Goal: Task Accomplishment & Management: Use online tool/utility

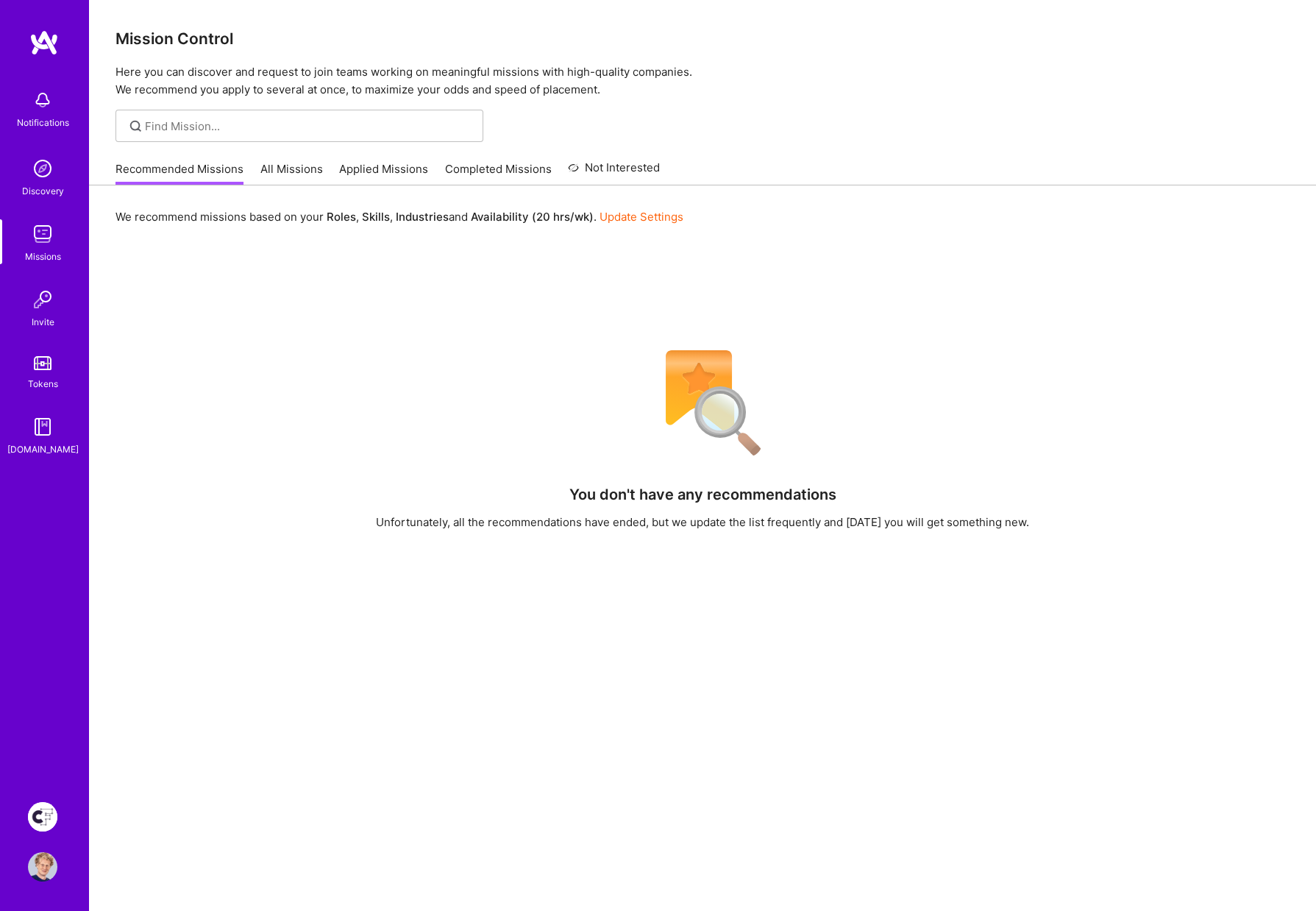
click at [300, 173] on link "All Missions" at bounding box center [291, 173] width 63 height 24
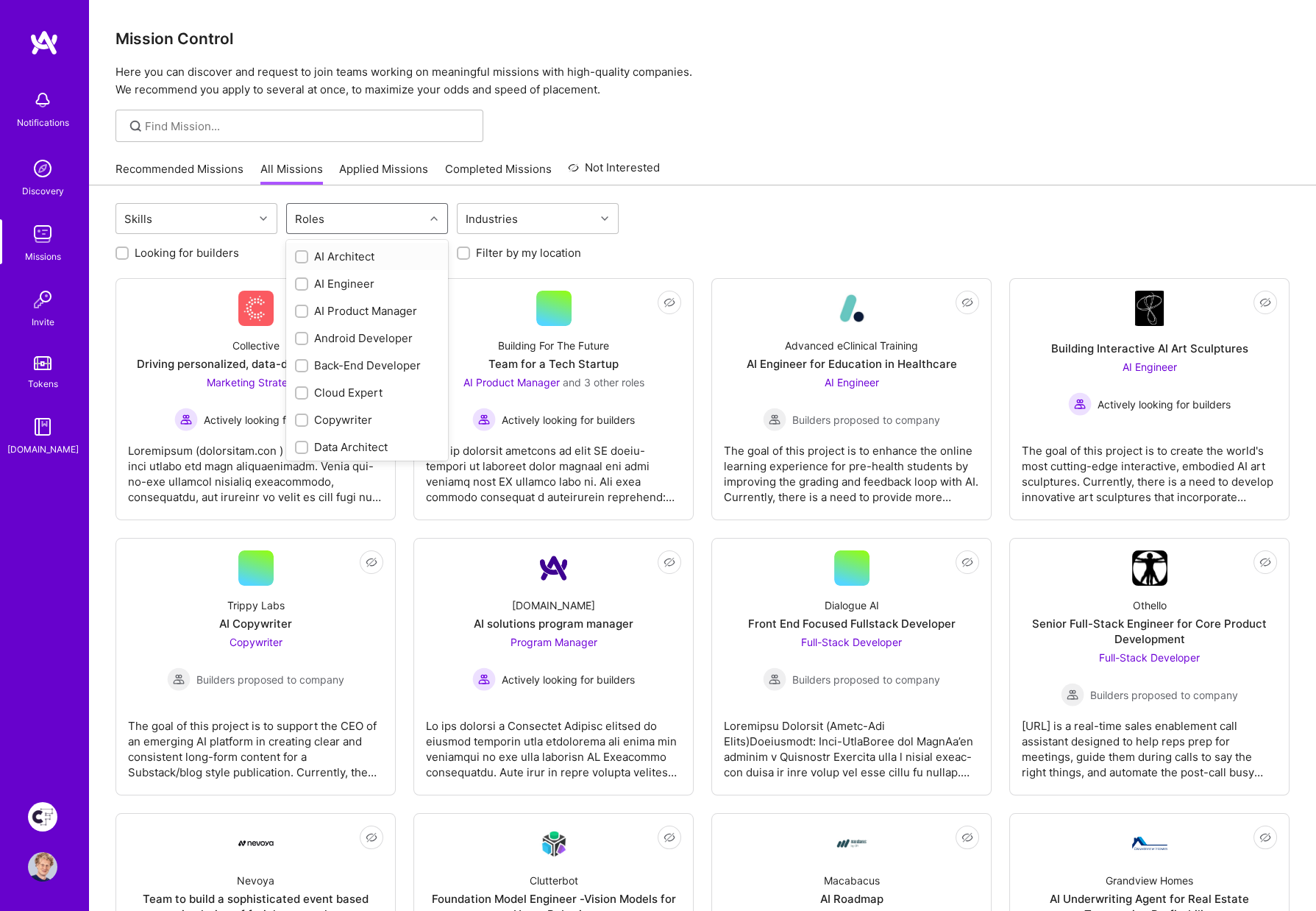
click at [346, 222] on div "Roles" at bounding box center [356, 219] width 138 height 29
click at [298, 441] on input "checkbox" at bounding box center [302, 446] width 10 height 10
checkbox input "true"
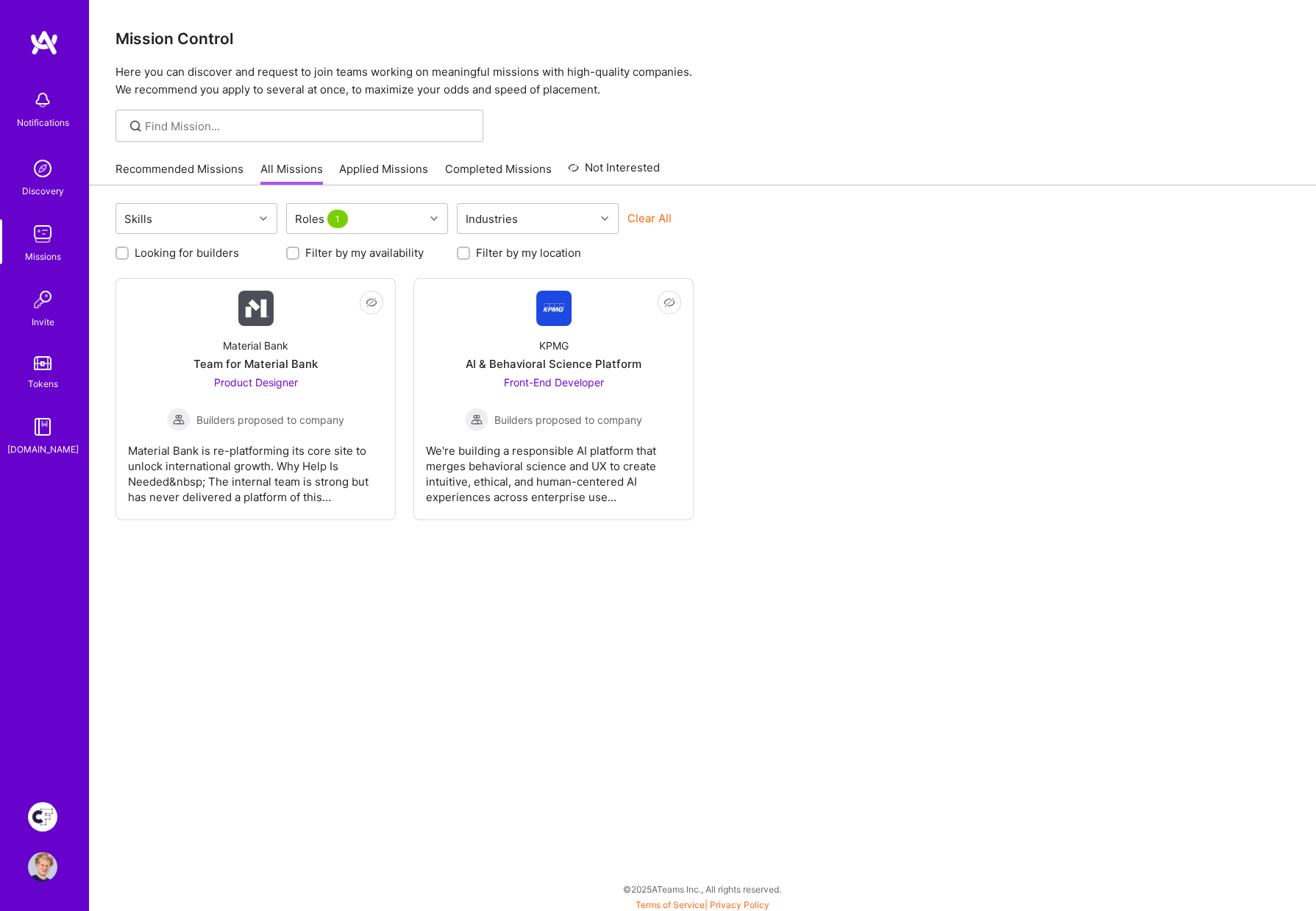
click at [900, 414] on div "Not Interested Material Bank Team for Material Bank Product Designer Builders p…" at bounding box center [702, 399] width 1174 height 242
click at [44, 808] on img at bounding box center [43, 817] width 29 height 29
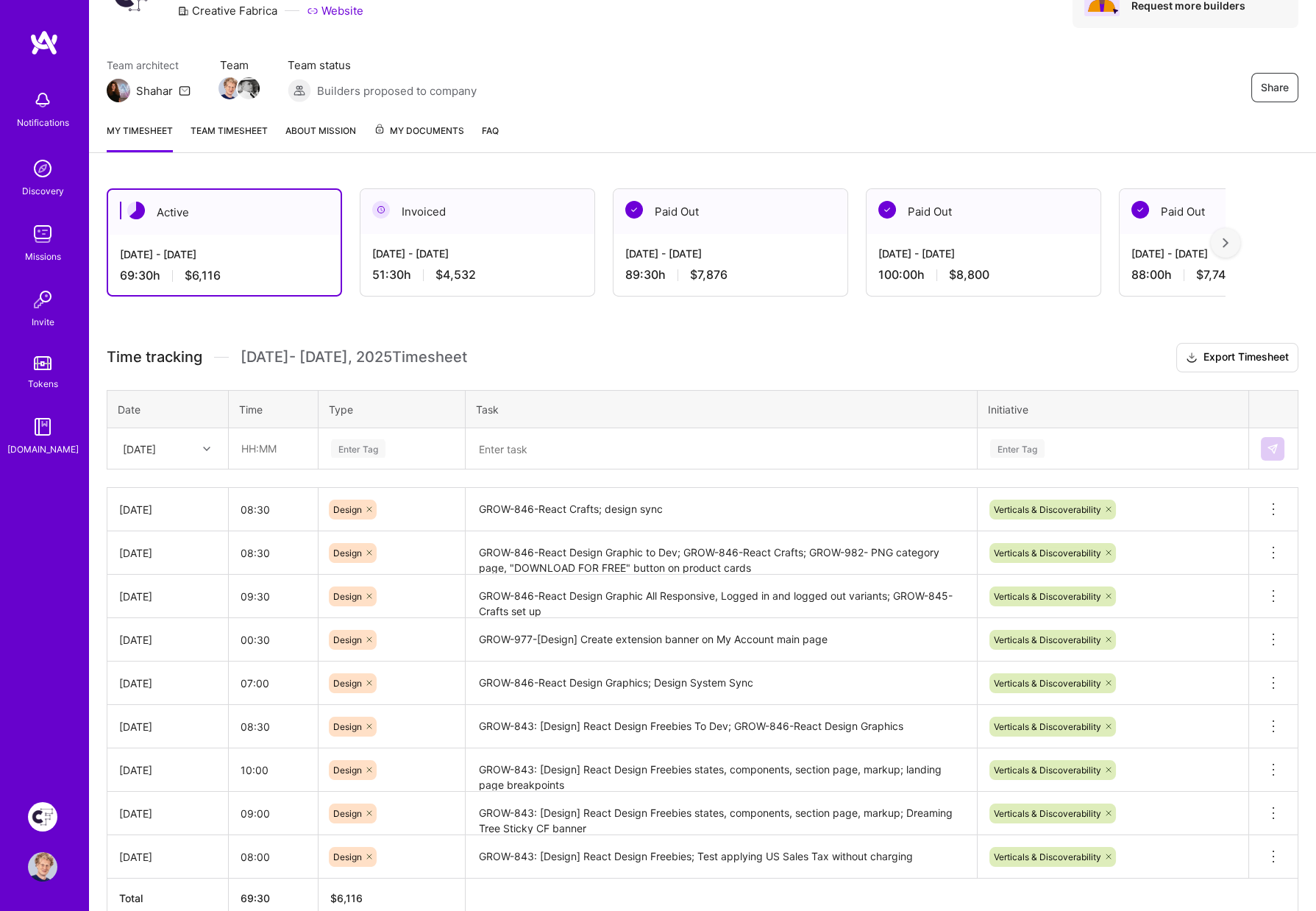
scroll to position [86, 0]
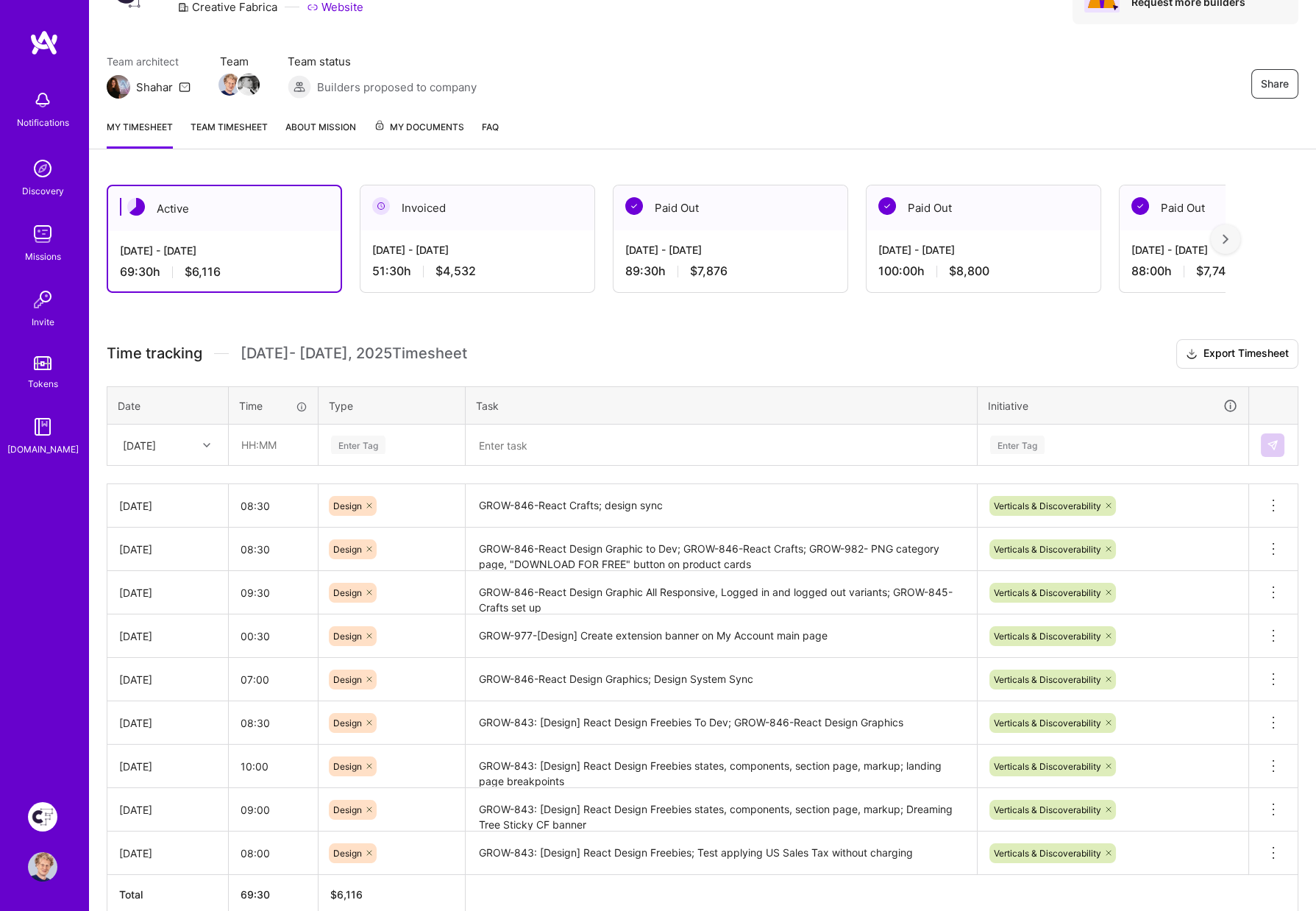
click at [591, 502] on textarea "GROW-846-React Crafts; design sync" at bounding box center [722, 506] width 508 height 40
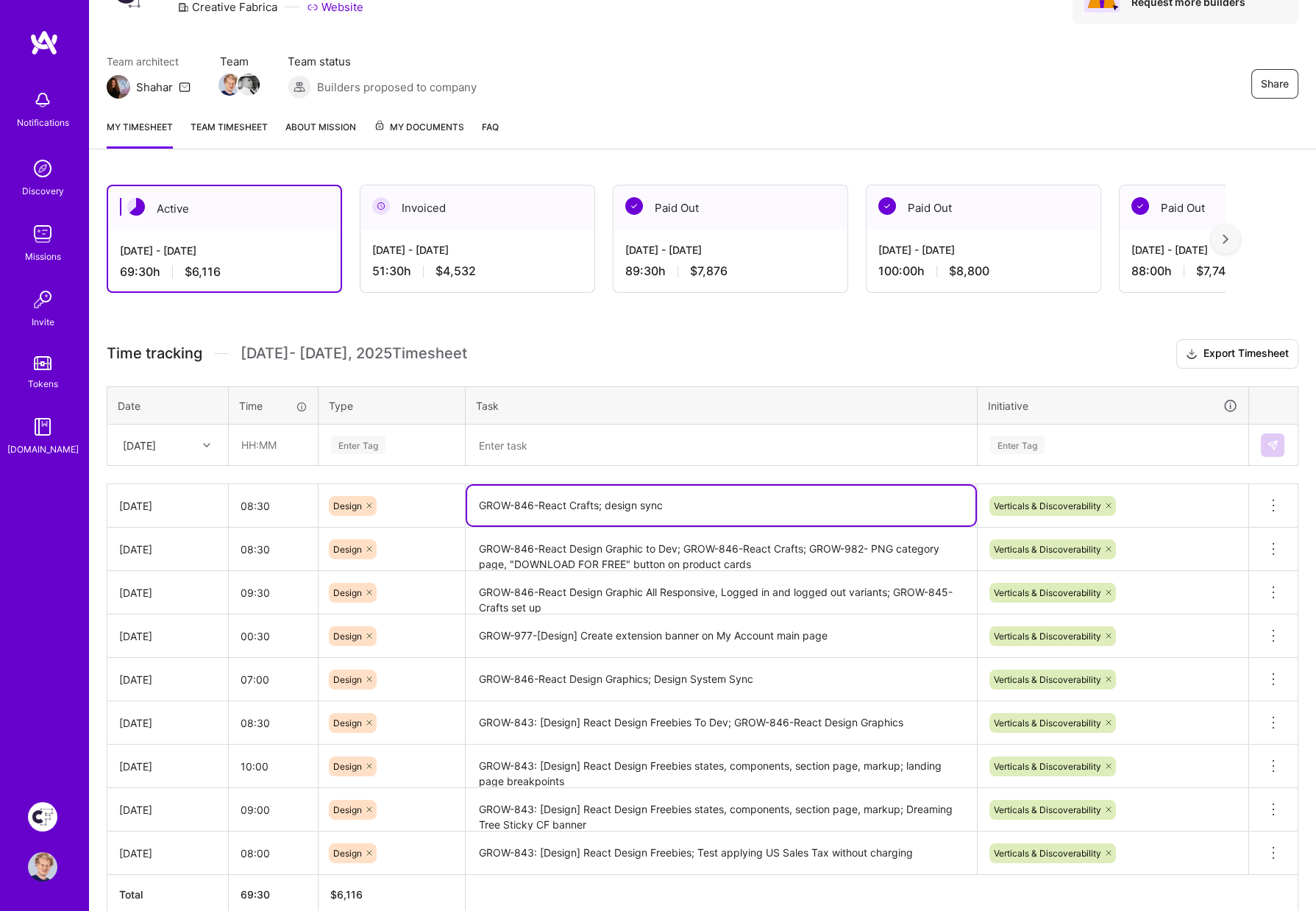
click at [591, 502] on textarea "GROW-846-React Crafts; design sync" at bounding box center [722, 505] width 508 height 40
drag, startPoint x: 812, startPoint y: 541, endPoint x: 798, endPoint y: 557, distance: 21.3
click at [797, 556] on textarea "GROW-846-React Design Graphic to Dev; GROW-846-React Crafts; GROW-982- PNG cate…" at bounding box center [722, 556] width 508 height 54
click at [538, 451] on textarea at bounding box center [722, 445] width 508 height 38
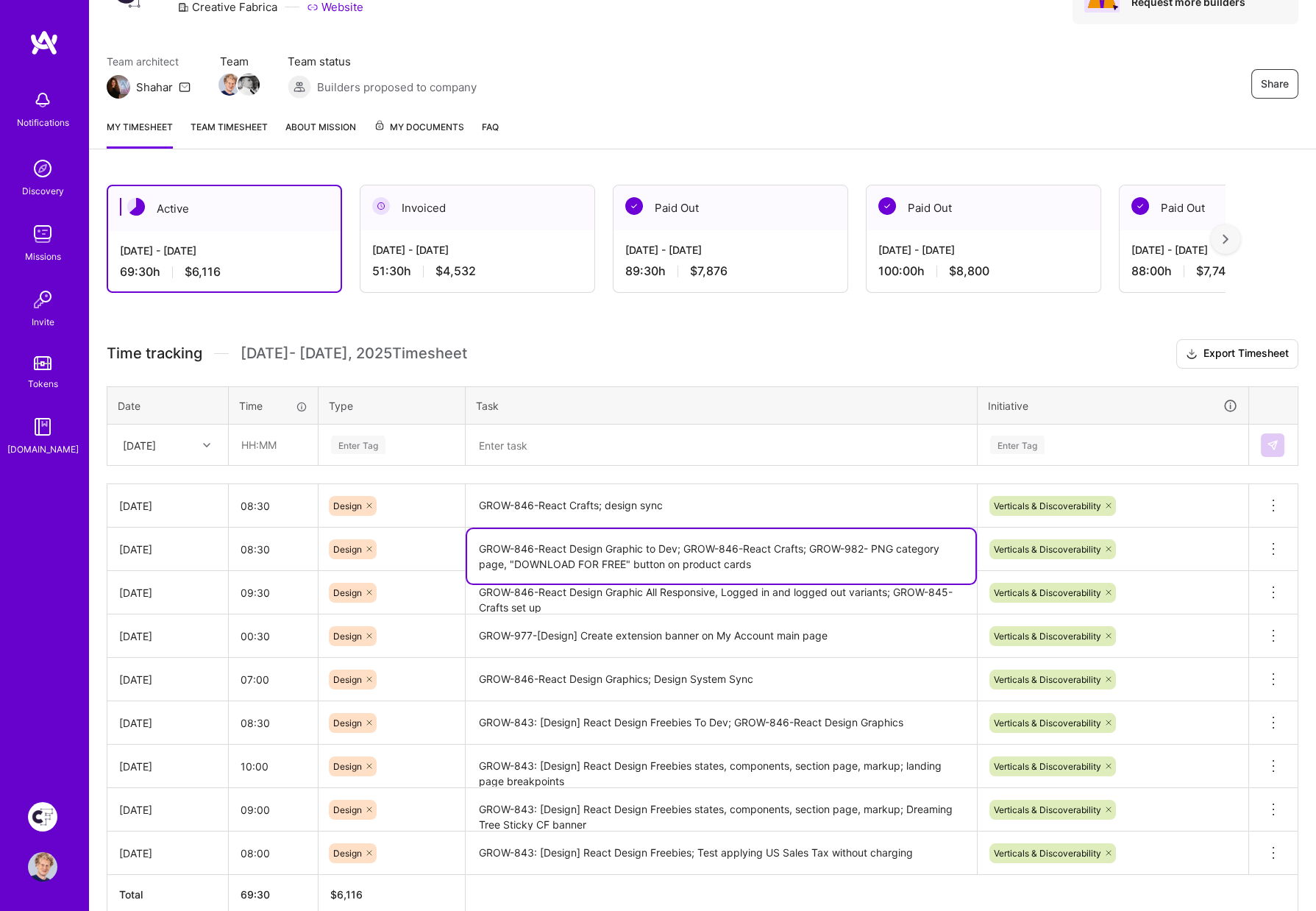
paste textarea "GROW-982- PNG category page, "DOWNLOAD FOR FREE" button on product cards"
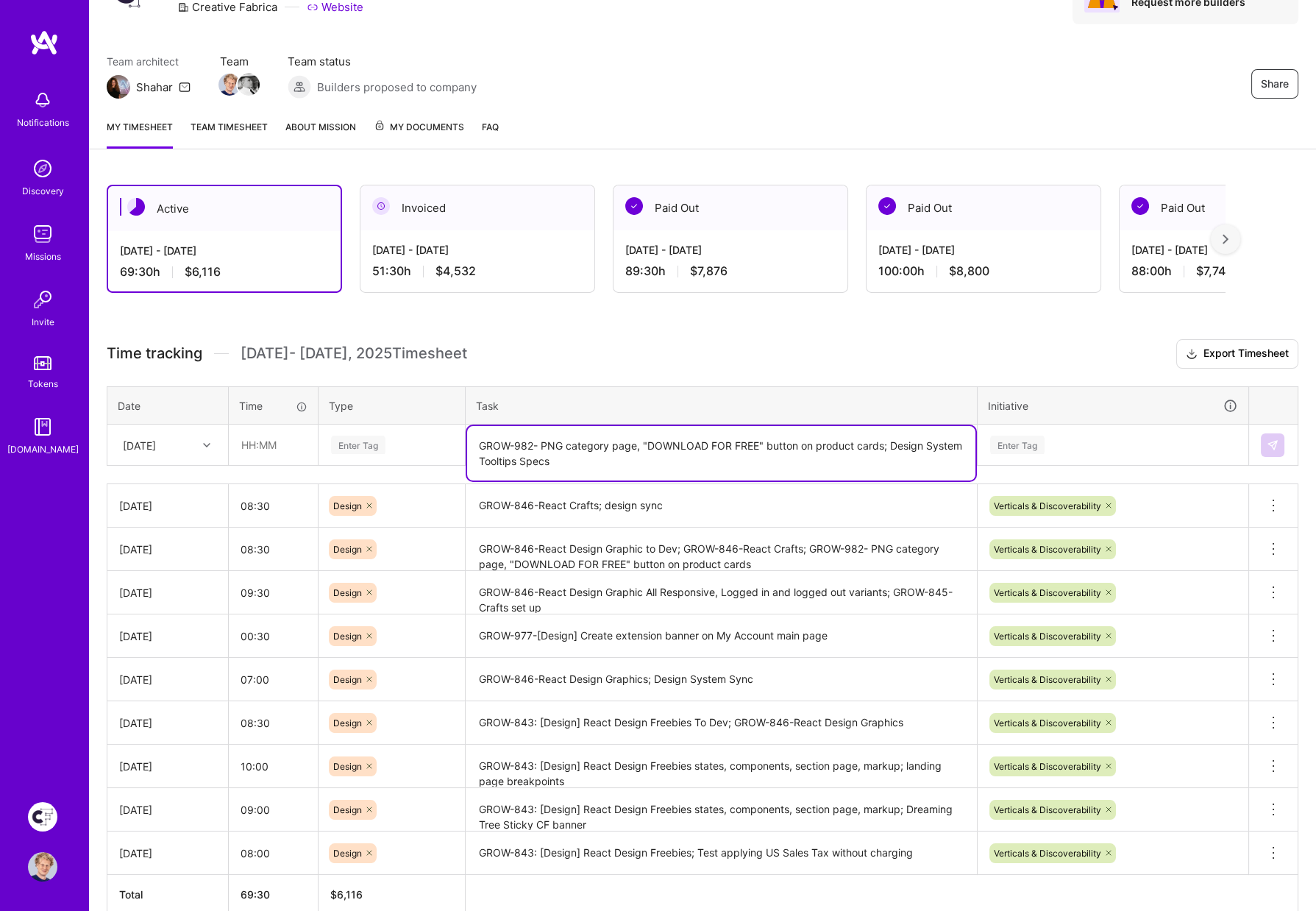
type textarea "GROW-982- PNG category page, "DOWNLOAD FOR FREE" button on product cards; Desig…"
click at [275, 438] on input "text" at bounding box center [273, 445] width 88 height 39
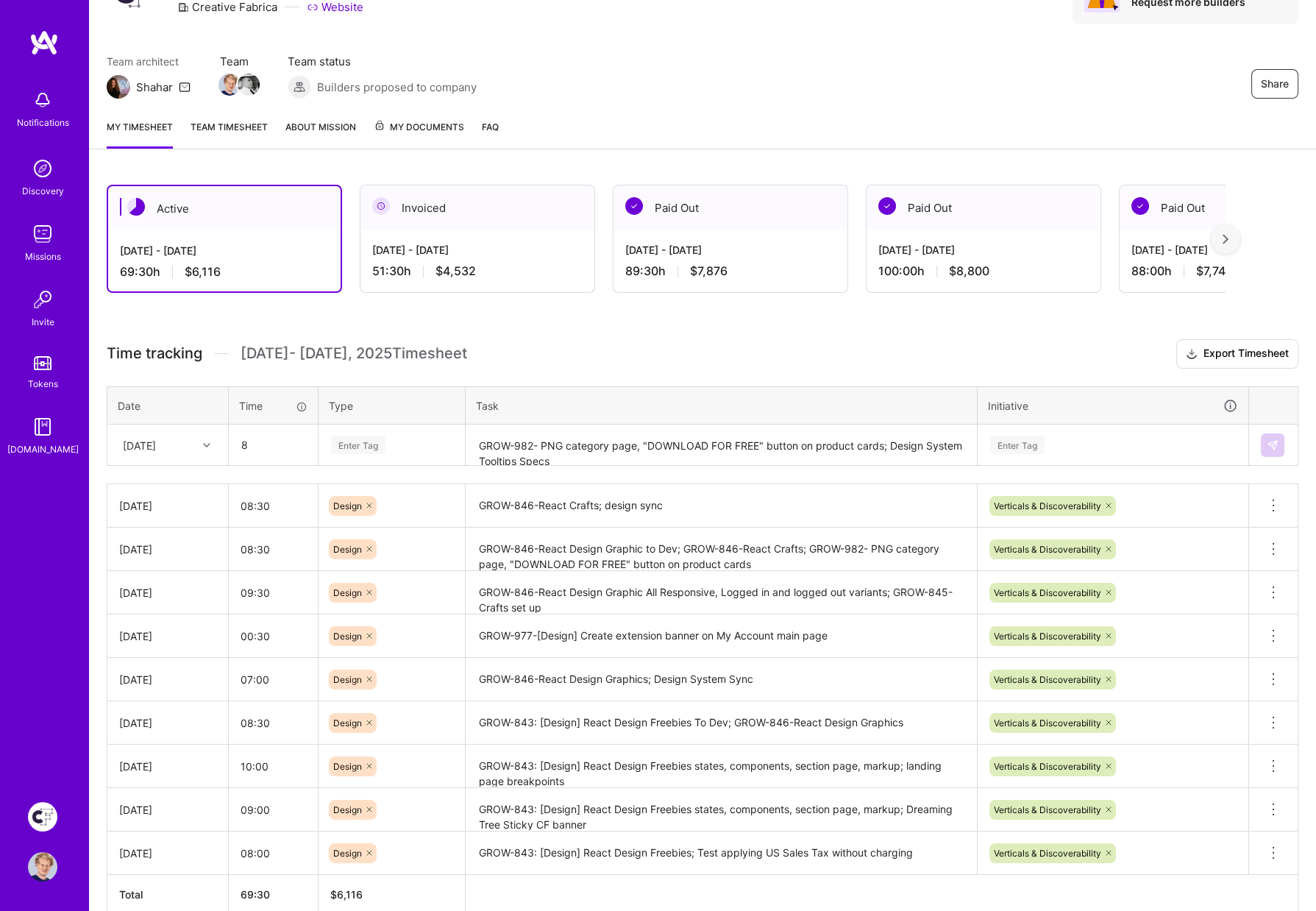
type input "08:00"
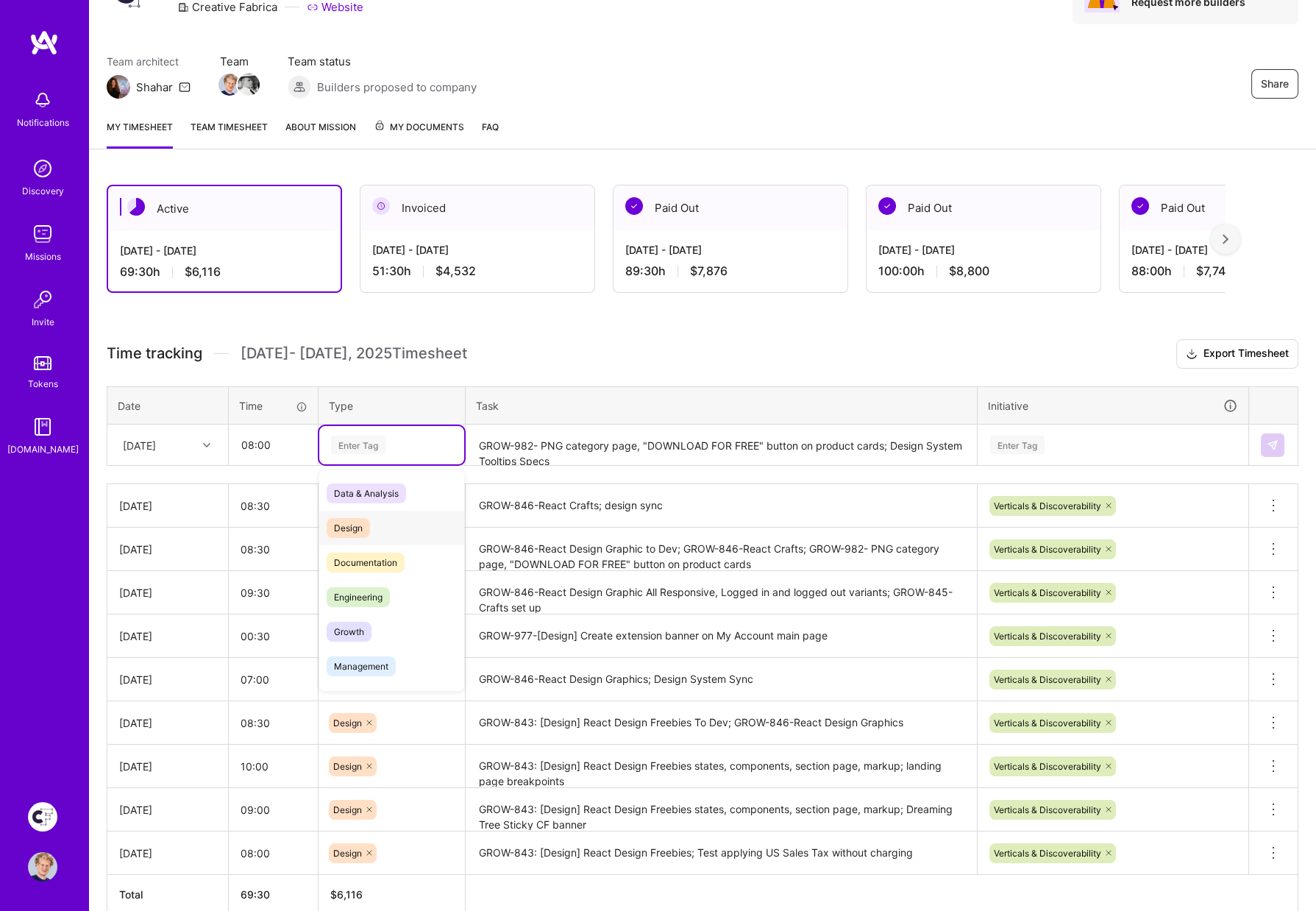
drag, startPoint x: 353, startPoint y: 521, endPoint x: 362, endPoint y: 521, distance: 9.0
click at [353, 521] on span "Design" at bounding box center [348, 528] width 43 height 20
click at [1013, 442] on div "Enter Tag" at bounding box center [1018, 444] width 54 height 22
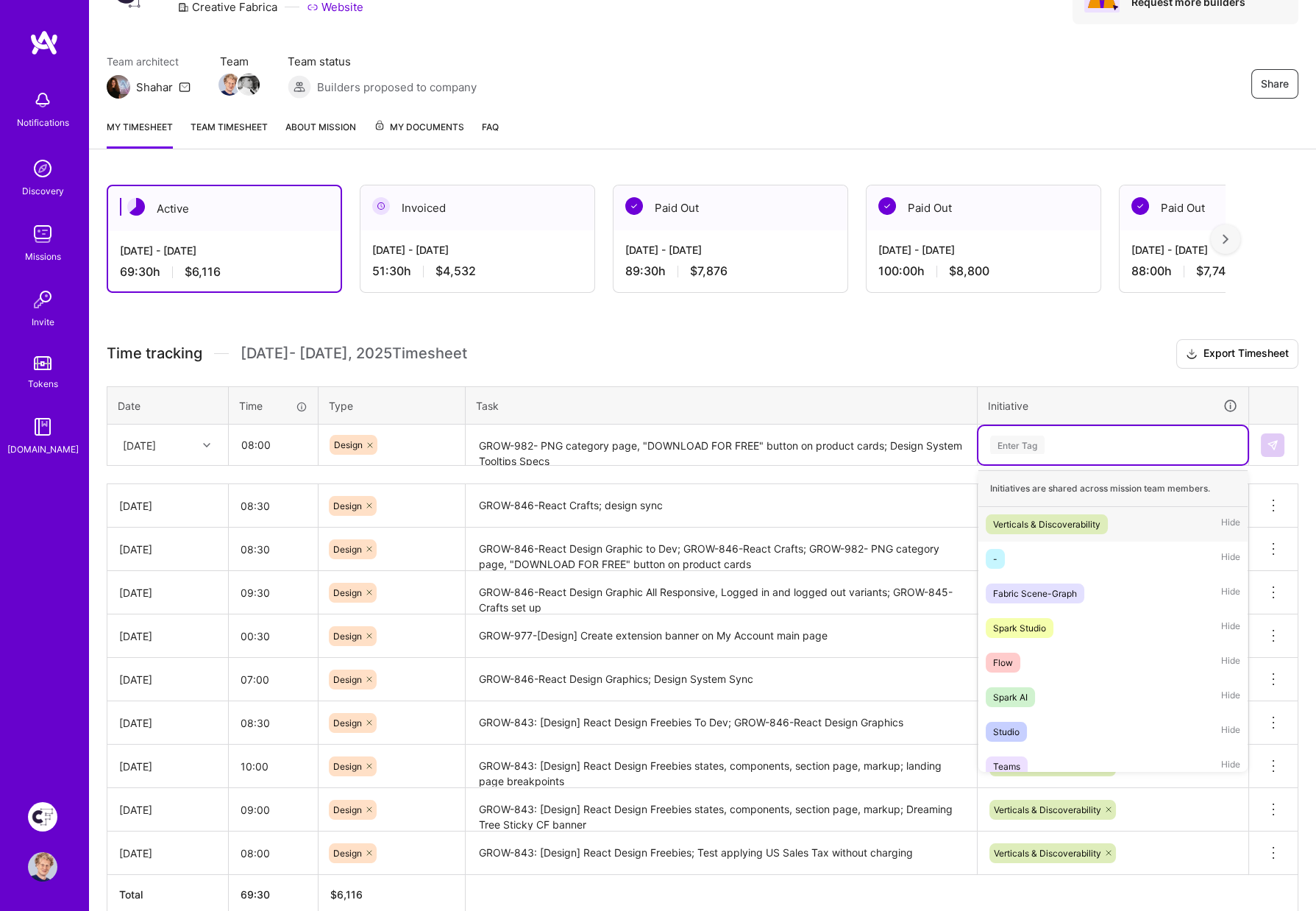
click at [1022, 516] on div "Verticals & Discoverability" at bounding box center [1046, 524] width 108 height 16
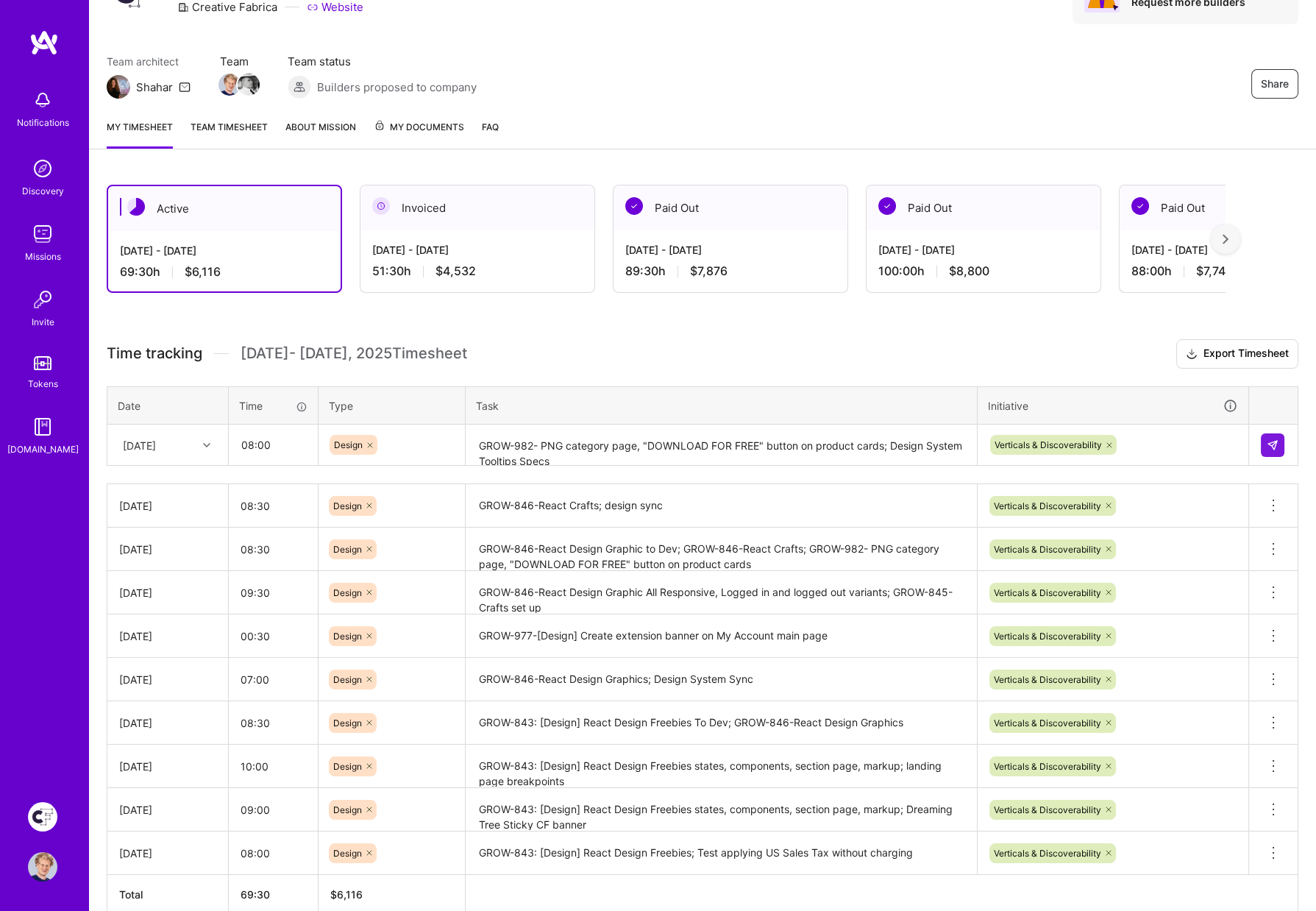
click at [957, 313] on div "Active [DATE] - [DATE] 69:30 h $6,116 Invoiced [DATE] - [DATE] 51:30 h $4,532 P…" at bounding box center [702, 576] width 1227 height 820
click at [1266, 441] on button at bounding box center [1273, 445] width 23 height 23
